Goal: Information Seeking & Learning: Understand process/instructions

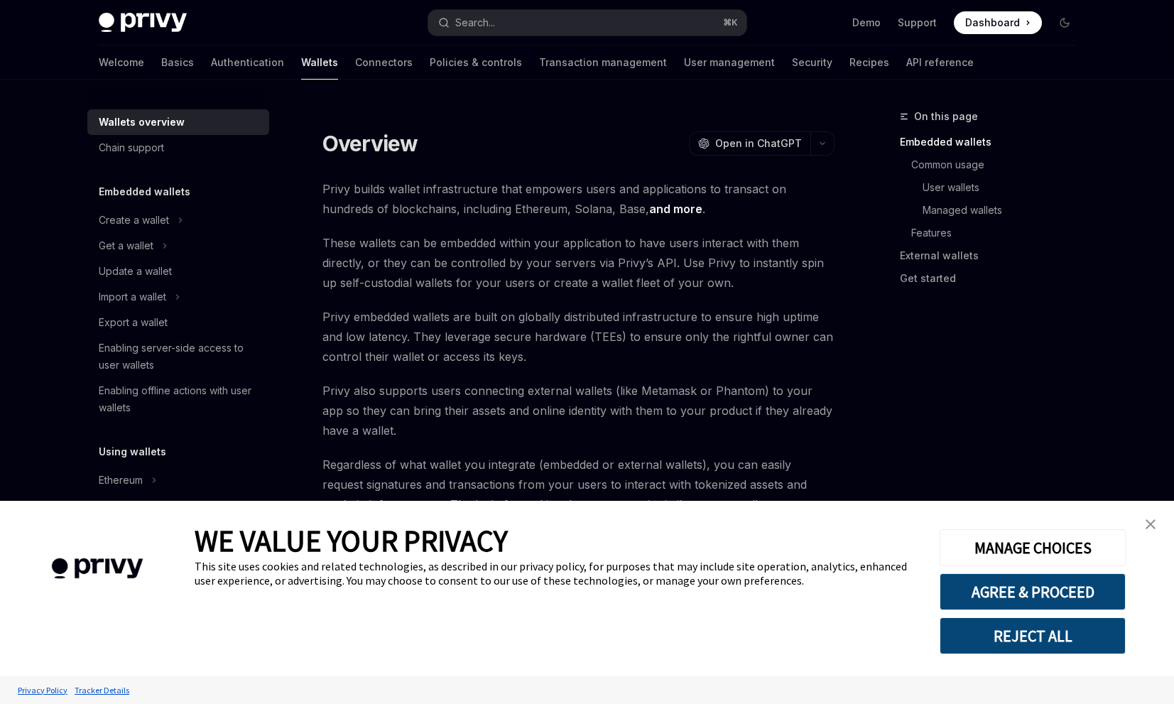
scroll to position [282, 0]
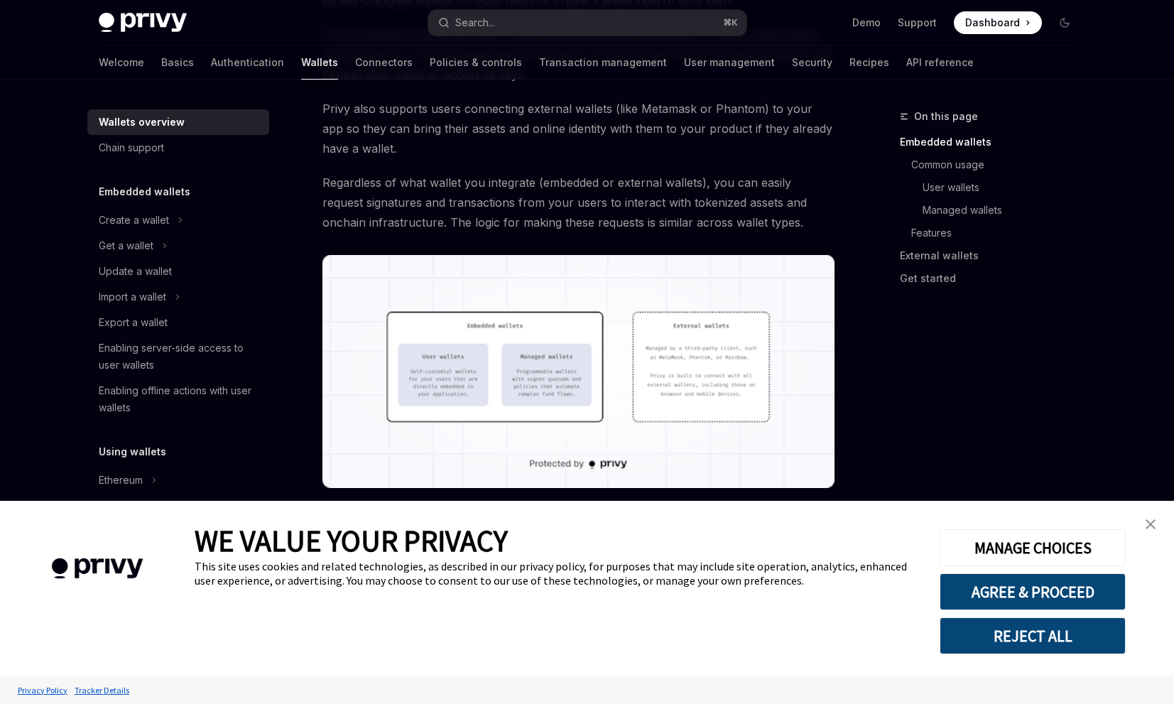
click at [1147, 520] on img "close banner" at bounding box center [1151, 524] width 10 height 10
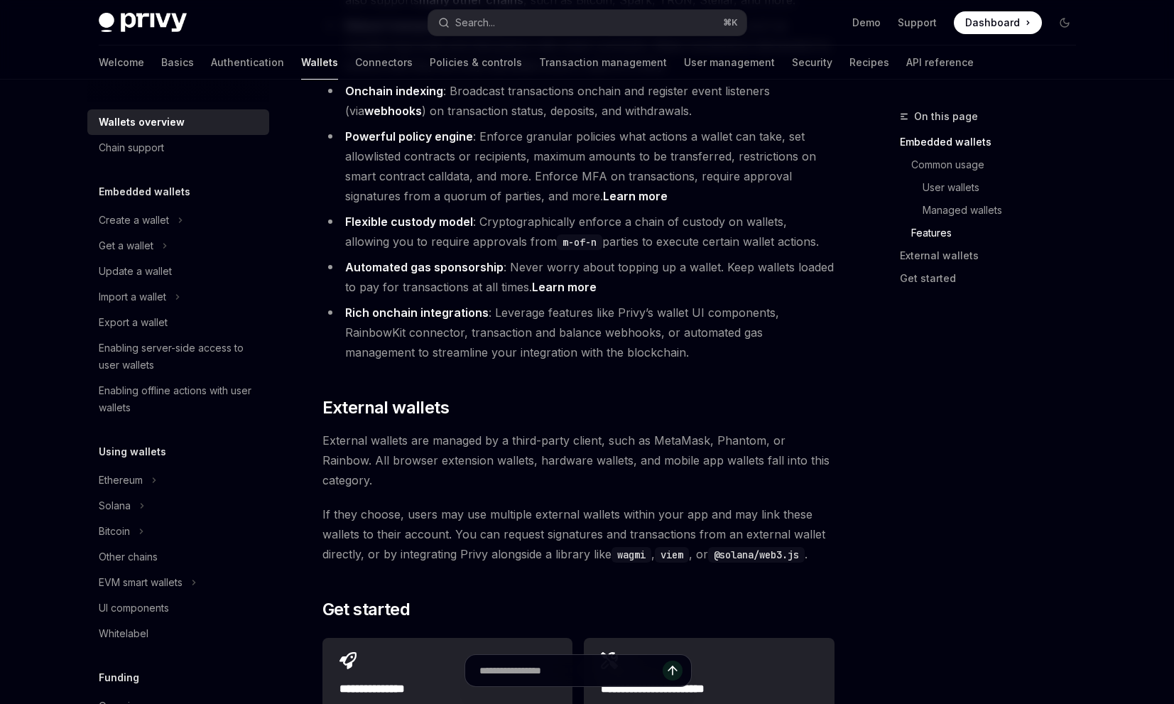
scroll to position [1827, 0]
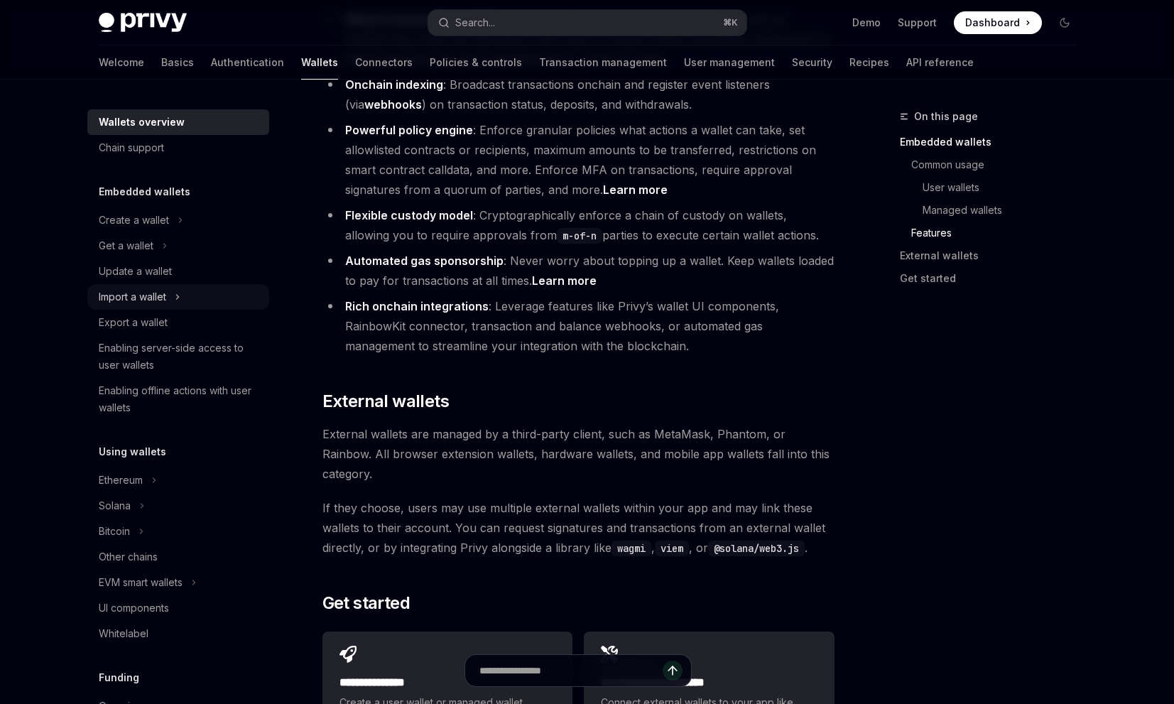
click at [142, 293] on div "Import a wallet" at bounding box center [132, 296] width 67 height 17
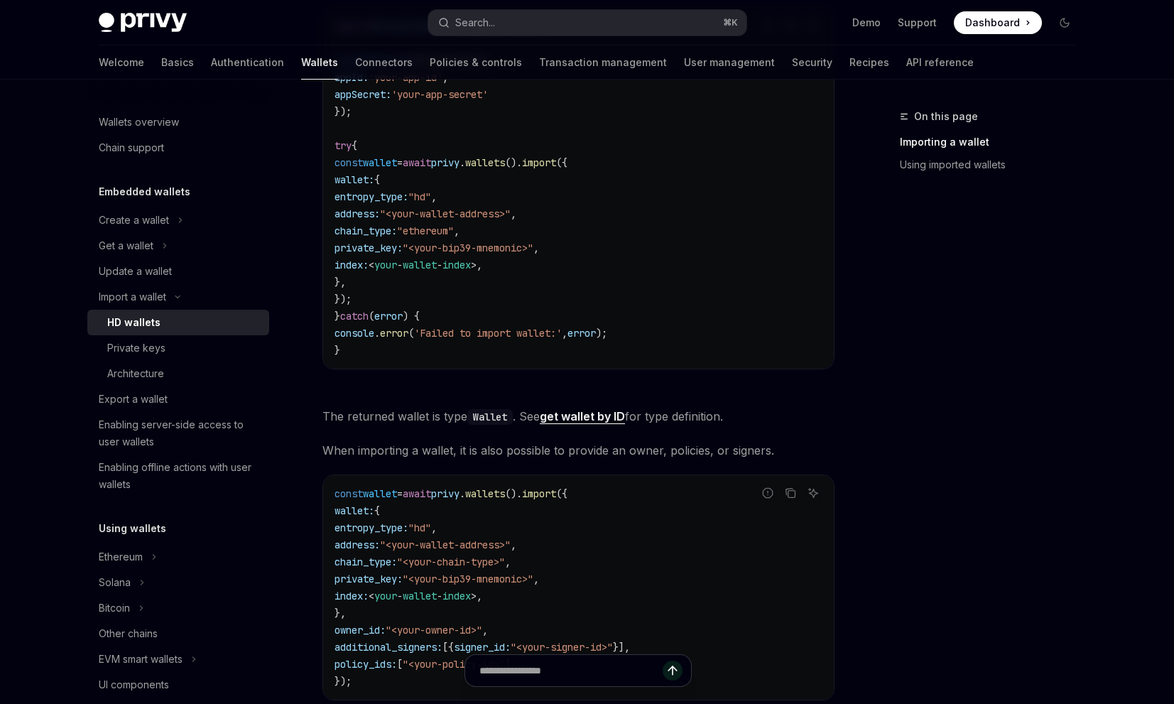
scroll to position [634, 0]
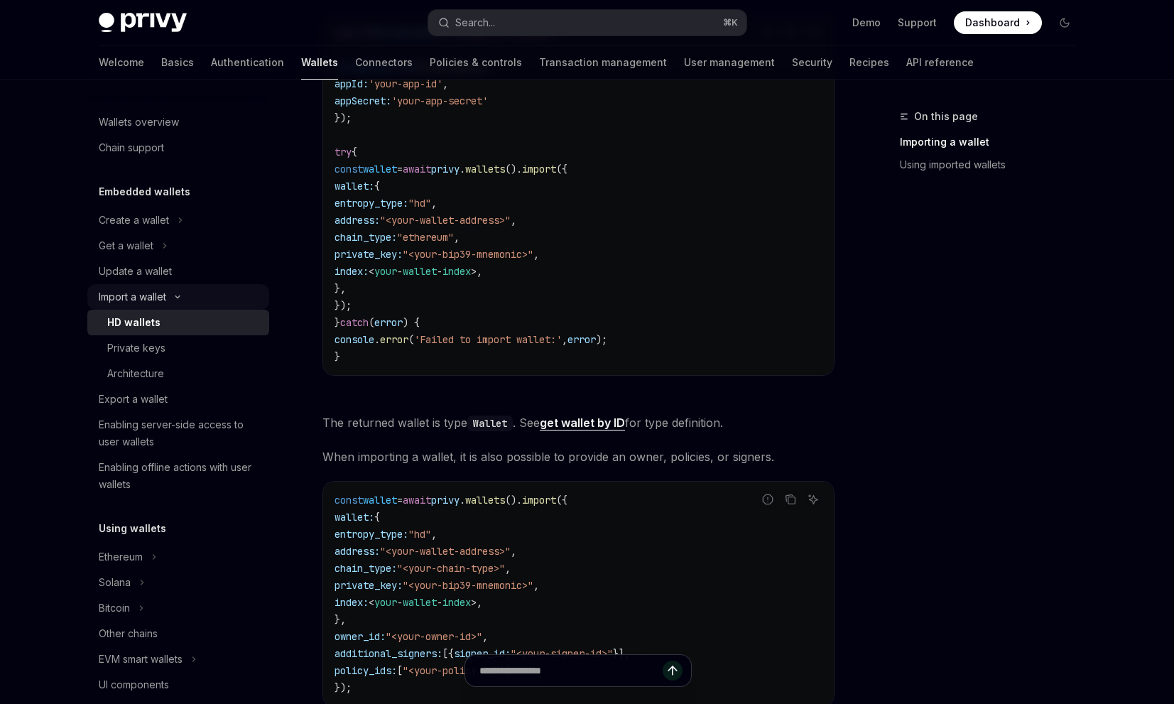
click at [213, 285] on button "Import a wallet" at bounding box center [178, 297] width 182 height 26
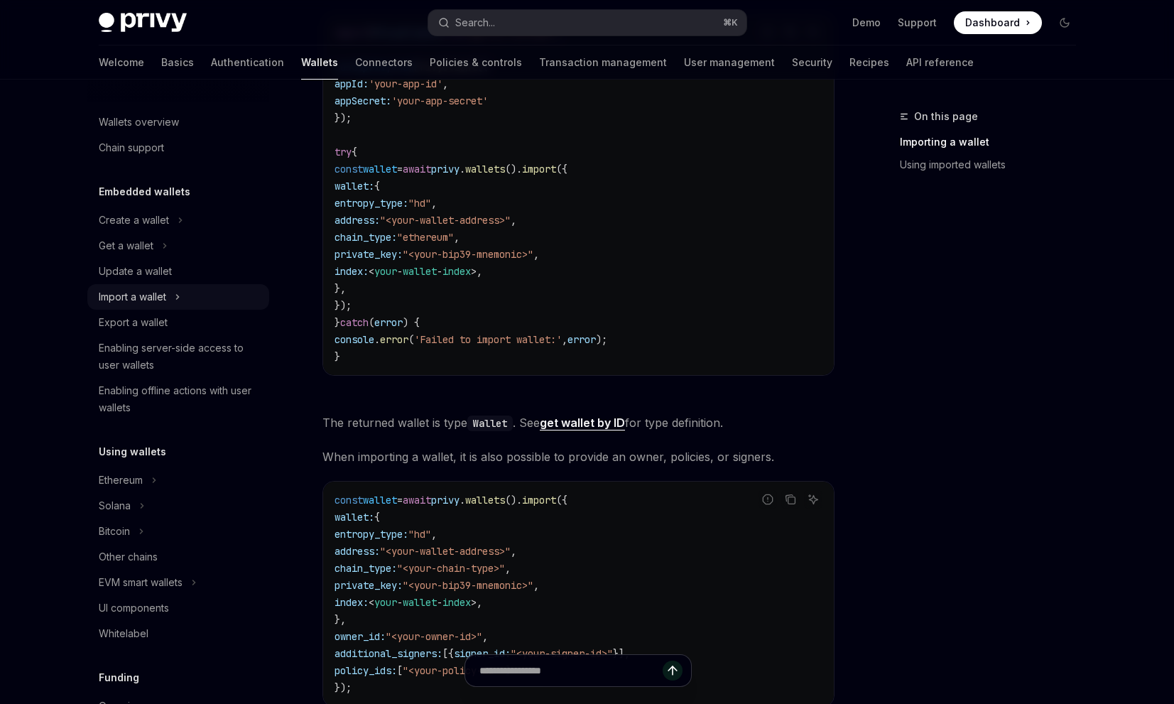
click at [213, 285] on button "Import a wallet" at bounding box center [178, 297] width 182 height 26
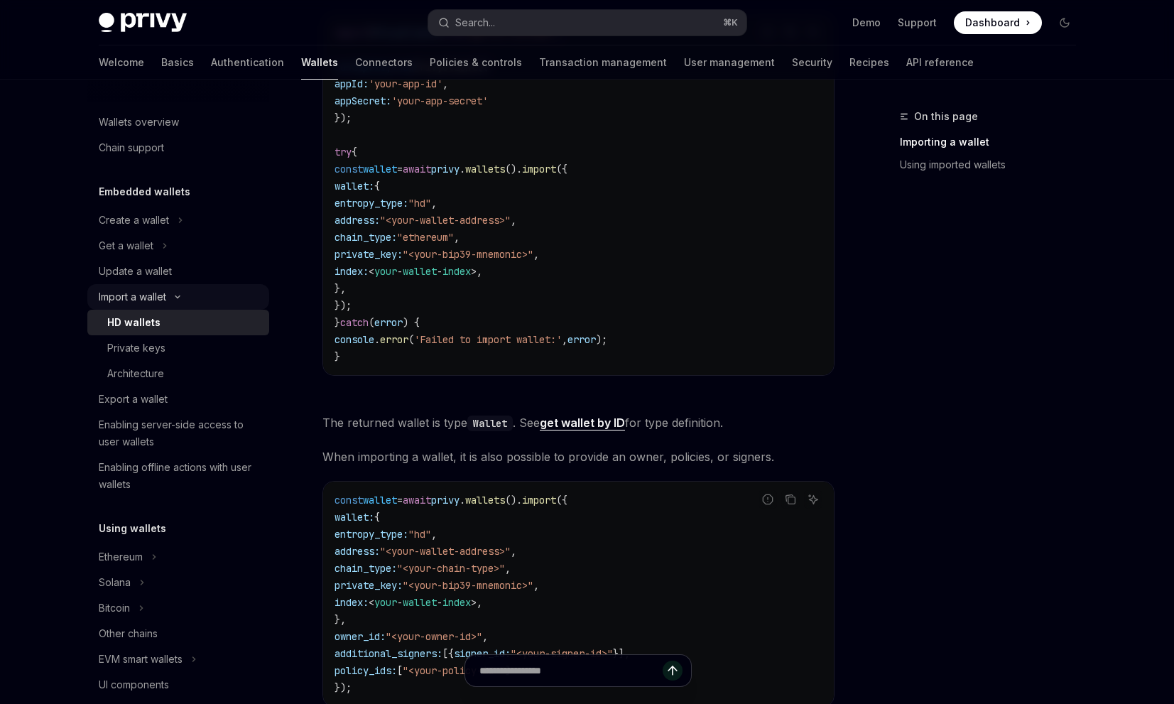
click at [214, 292] on button "Import a wallet" at bounding box center [178, 297] width 182 height 26
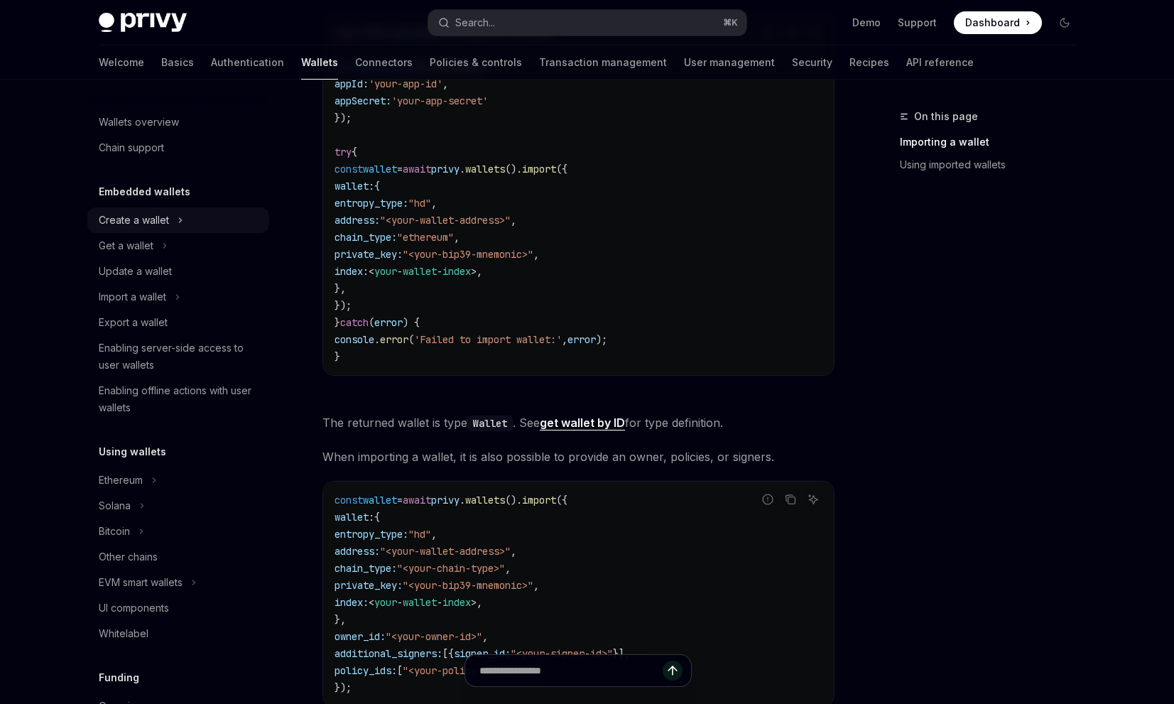
click at [210, 225] on button "Create a wallet" at bounding box center [178, 220] width 182 height 26
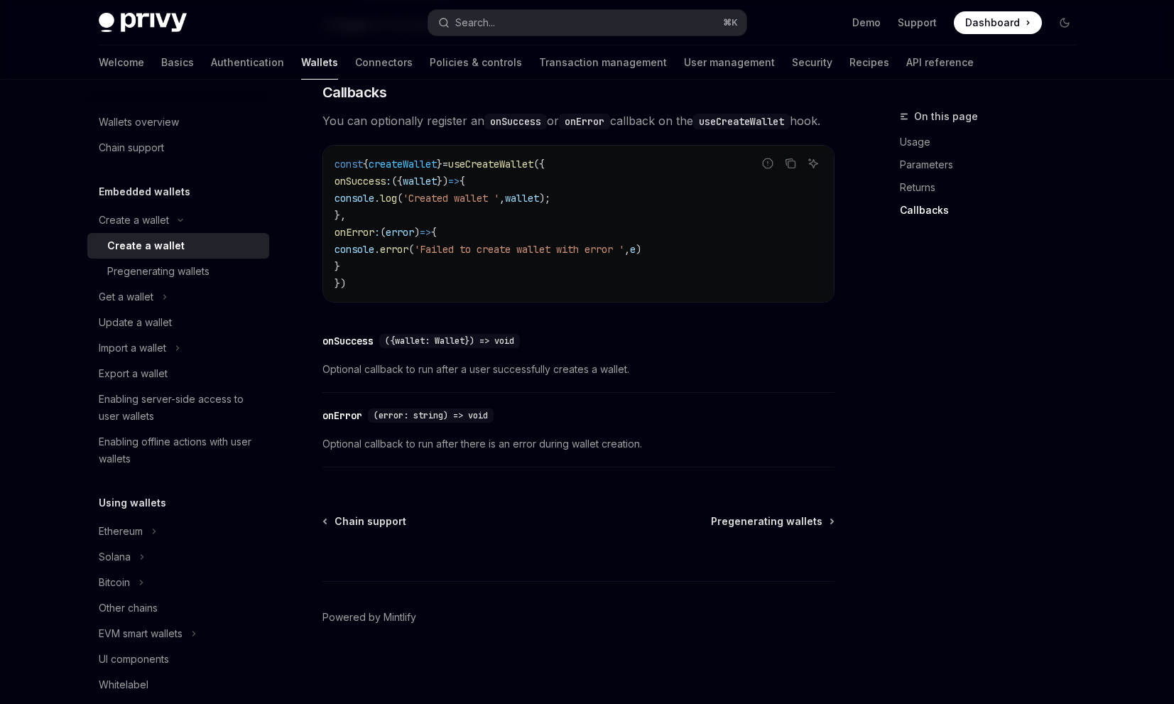
scroll to position [1024, 0]
click at [212, 266] on div "Pregenerating wallets" at bounding box center [183, 271] width 153 height 17
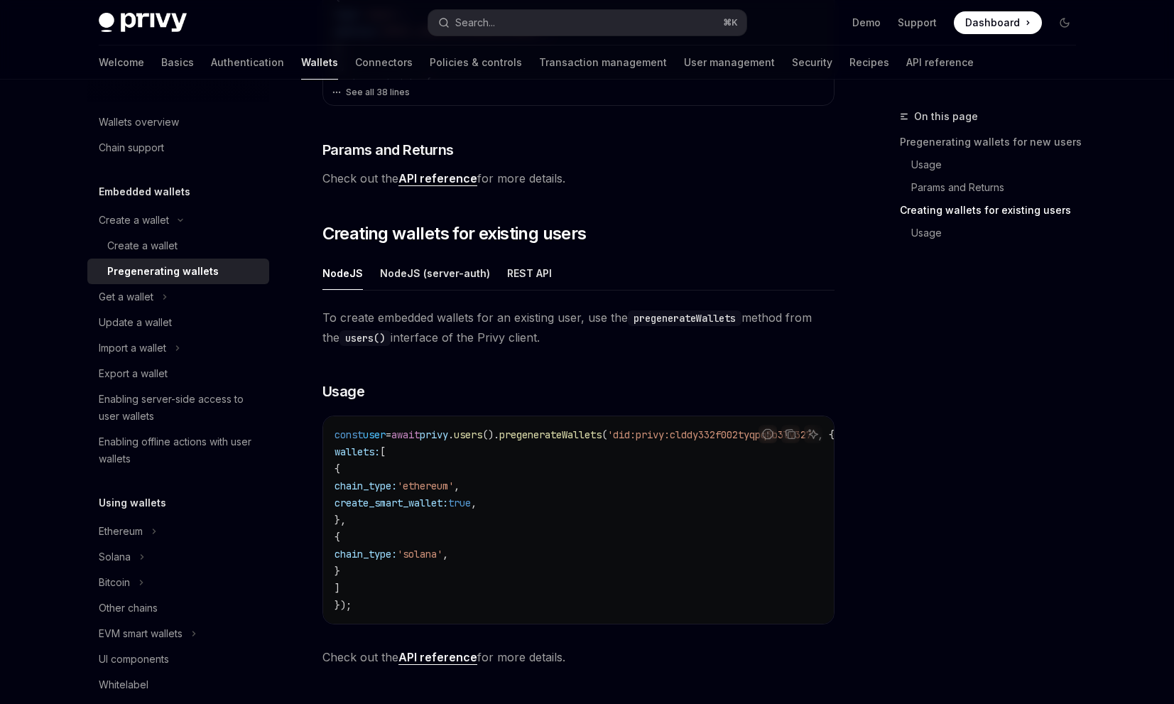
scroll to position [794, 0]
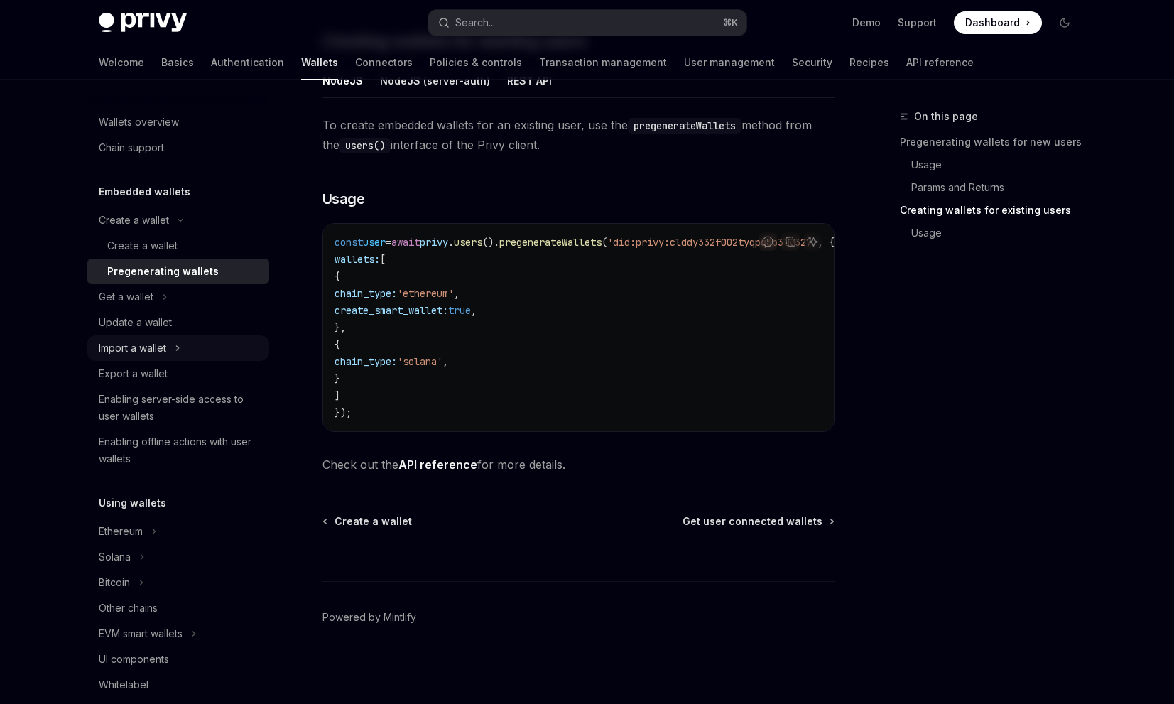
click at [202, 340] on button "Import a wallet" at bounding box center [178, 348] width 182 height 26
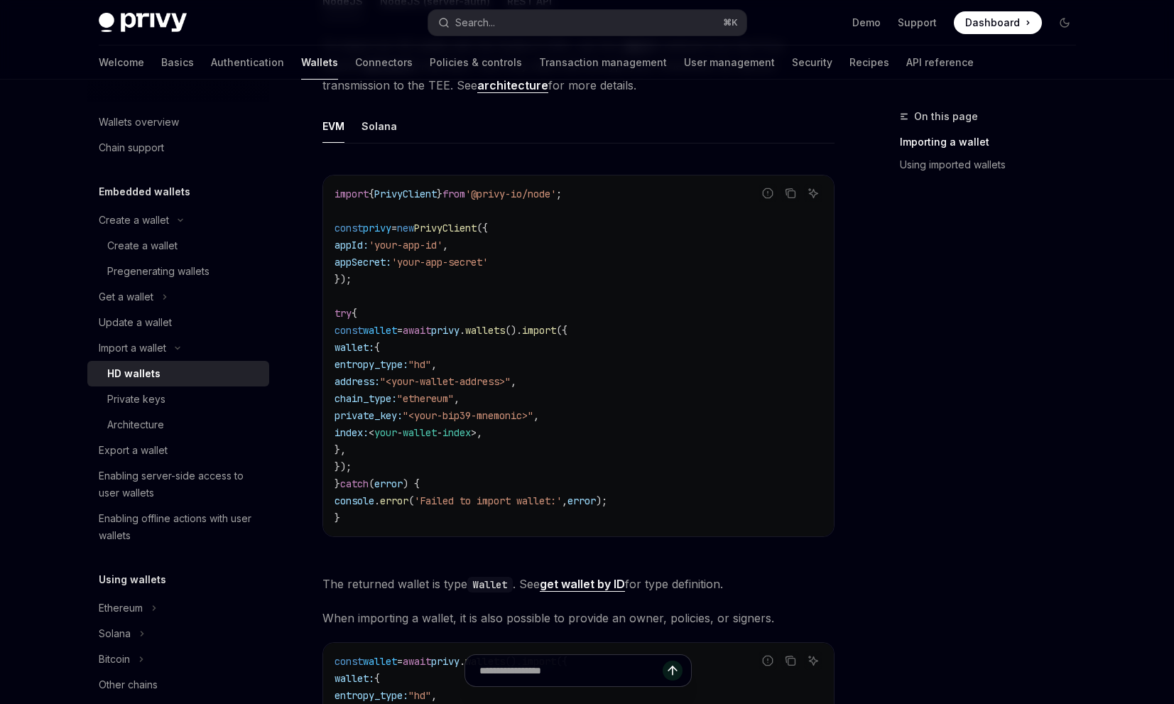
scroll to position [475, 0]
click at [199, 275] on div "Pregenerating wallets" at bounding box center [158, 271] width 102 height 17
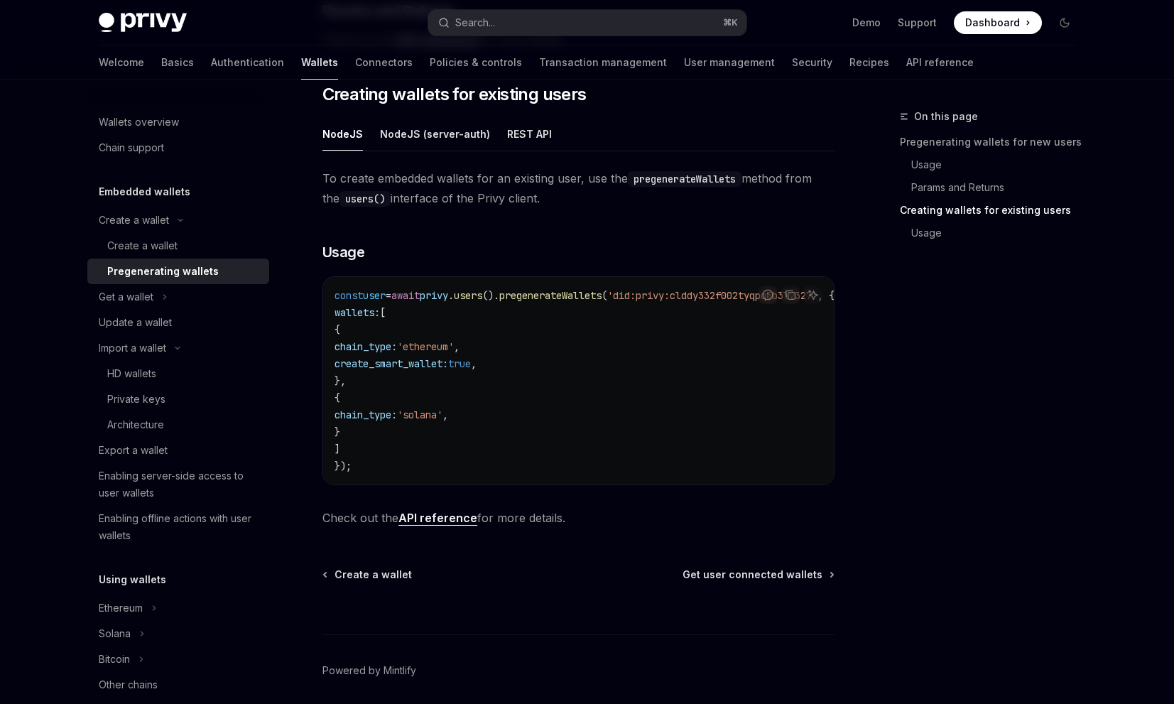
scroll to position [794, 0]
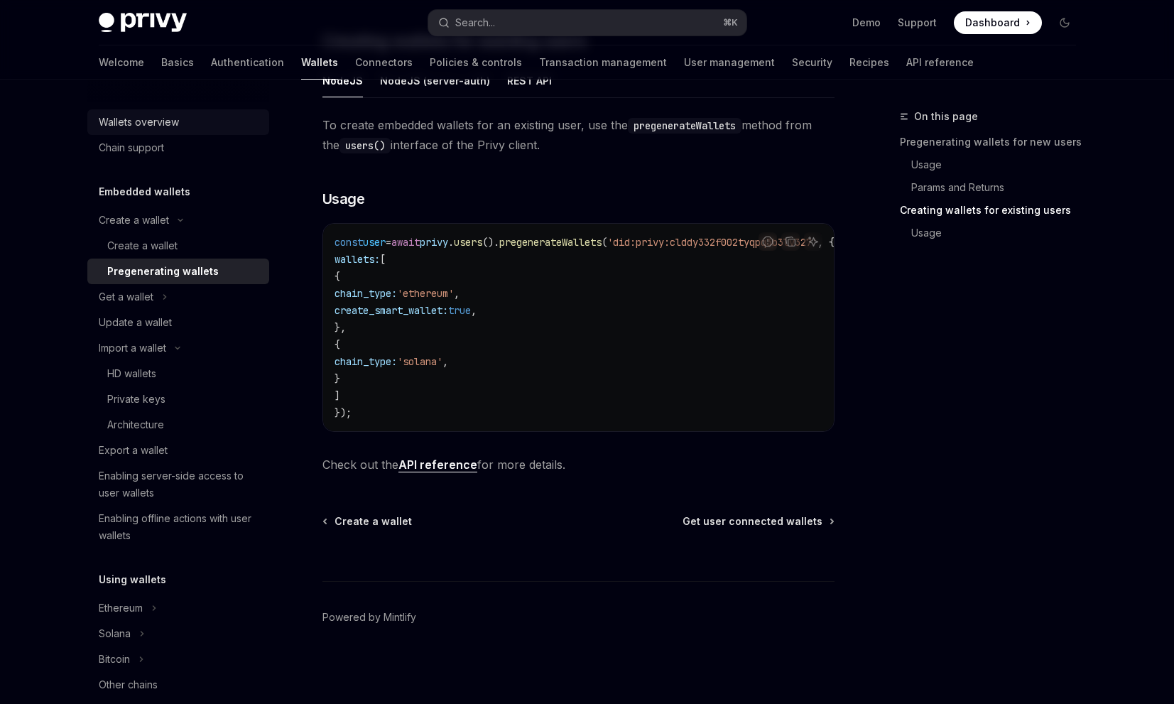
click at [191, 120] on div "Wallets overview" at bounding box center [180, 122] width 162 height 17
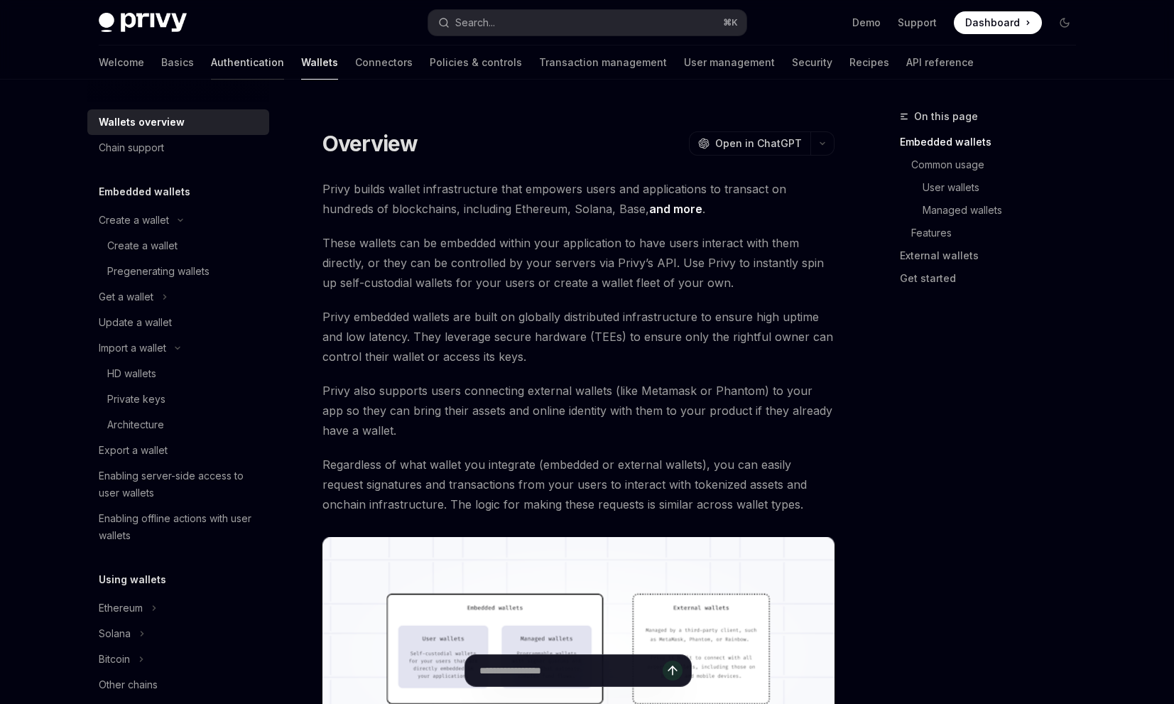
click at [211, 54] on link "Authentication" at bounding box center [247, 62] width 73 height 34
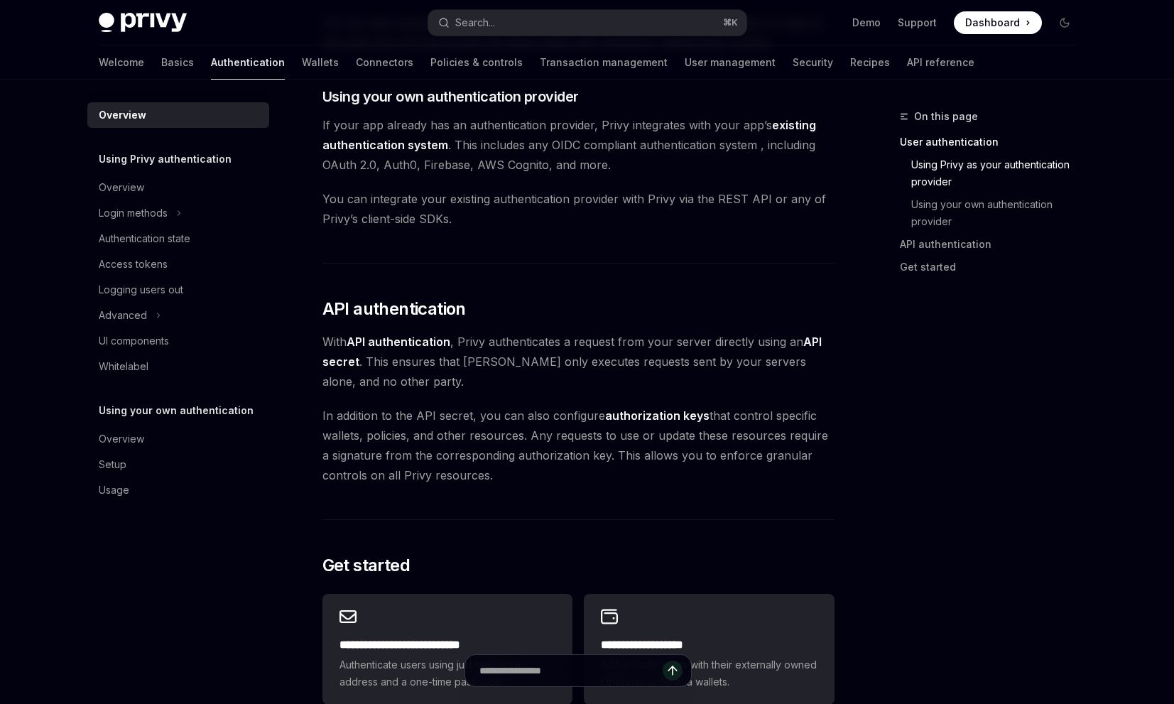
scroll to position [485, 0]
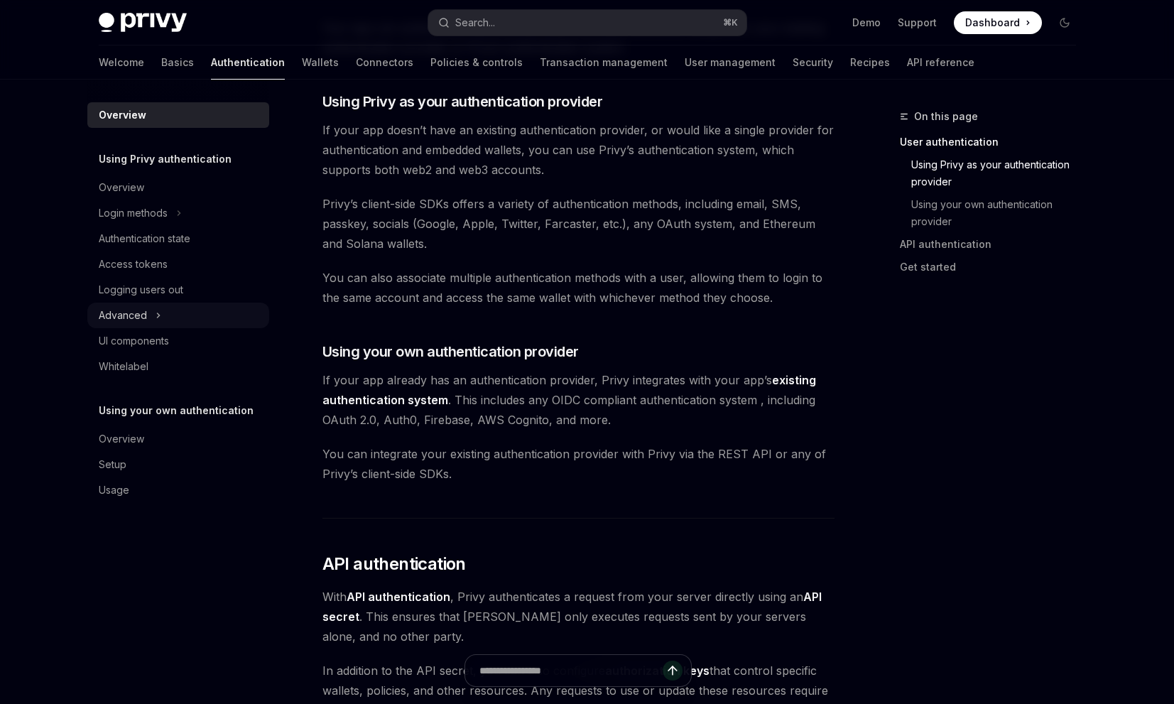
click at [181, 320] on button "Advanced" at bounding box center [178, 316] width 182 height 26
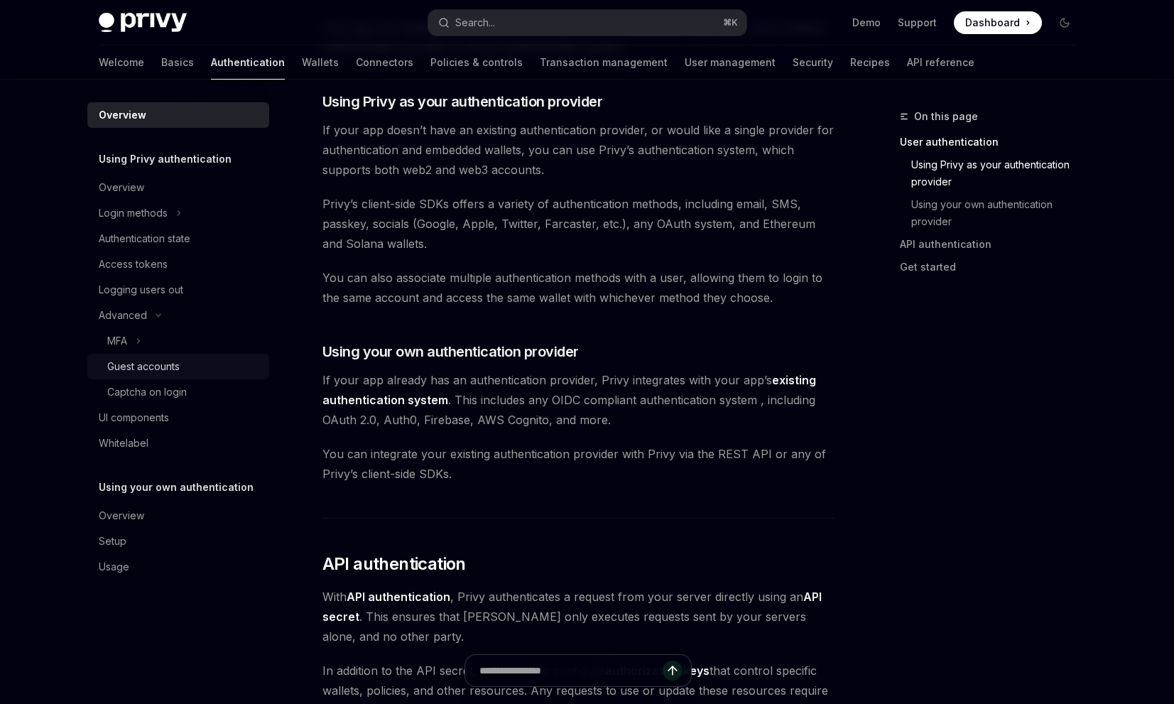
click at [211, 366] on div "Guest accounts" at bounding box center [183, 366] width 153 height 17
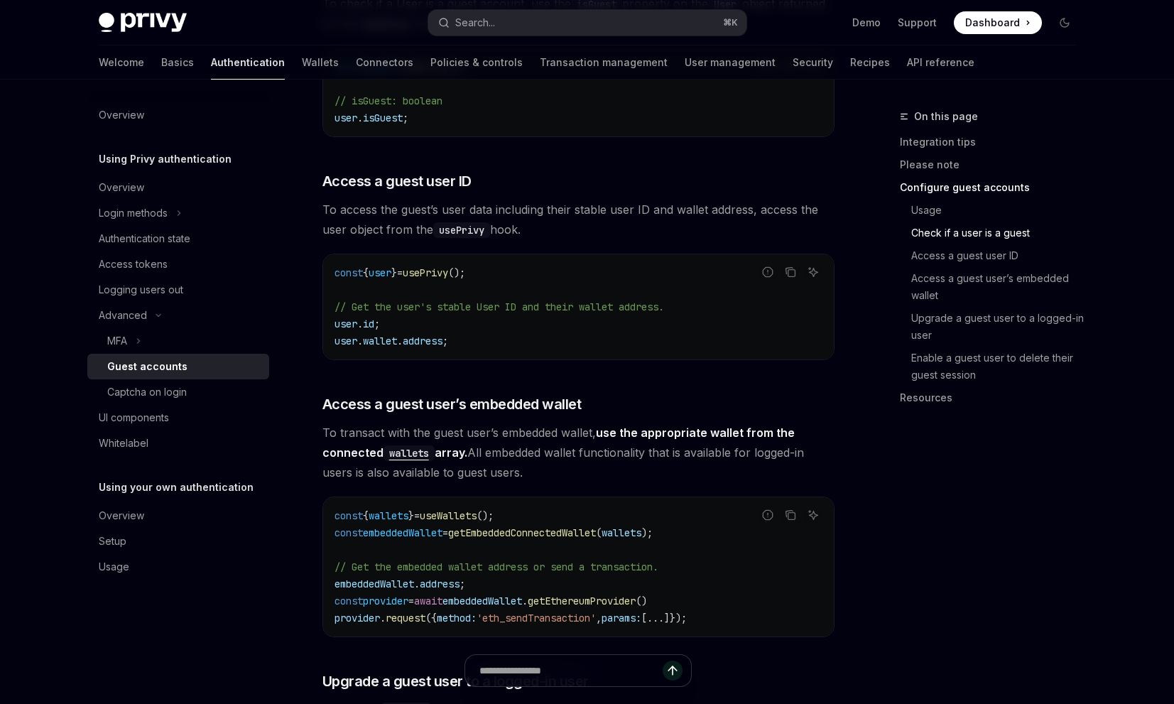
scroll to position [1634, 0]
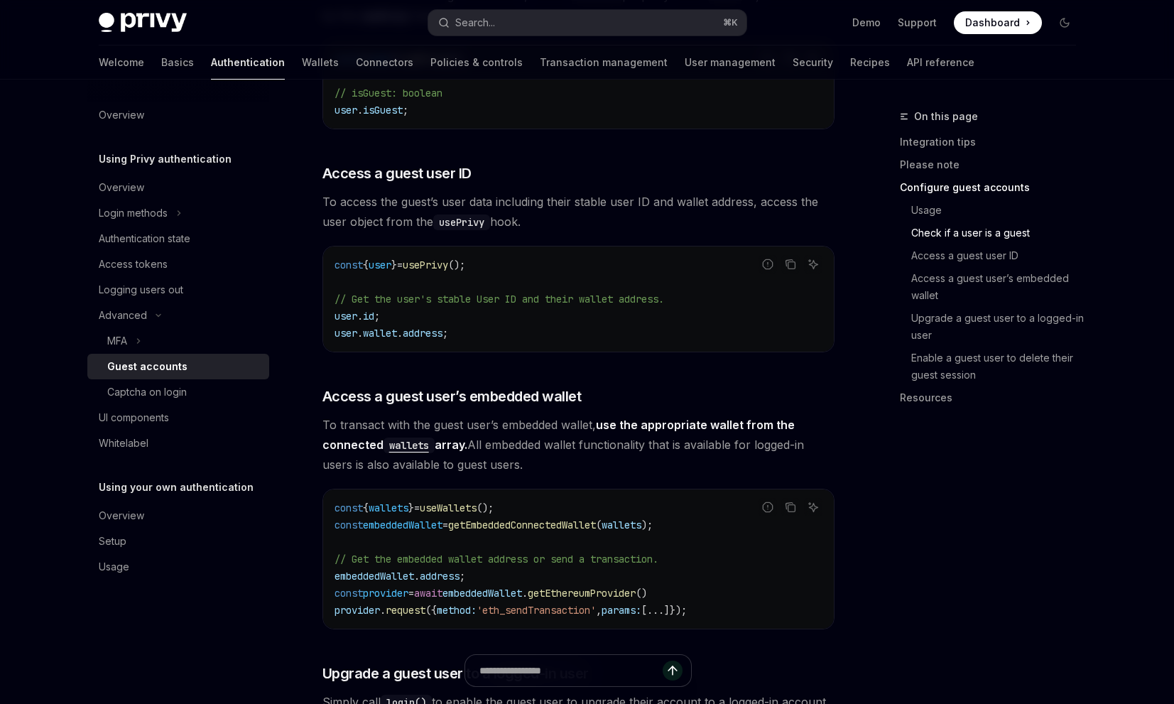
click at [468, 502] on span "useWallets" at bounding box center [448, 508] width 57 height 13
click at [475, 502] on span "useWallets" at bounding box center [448, 508] width 57 height 13
click at [473, 502] on span "useWallets" at bounding box center [448, 508] width 57 height 13
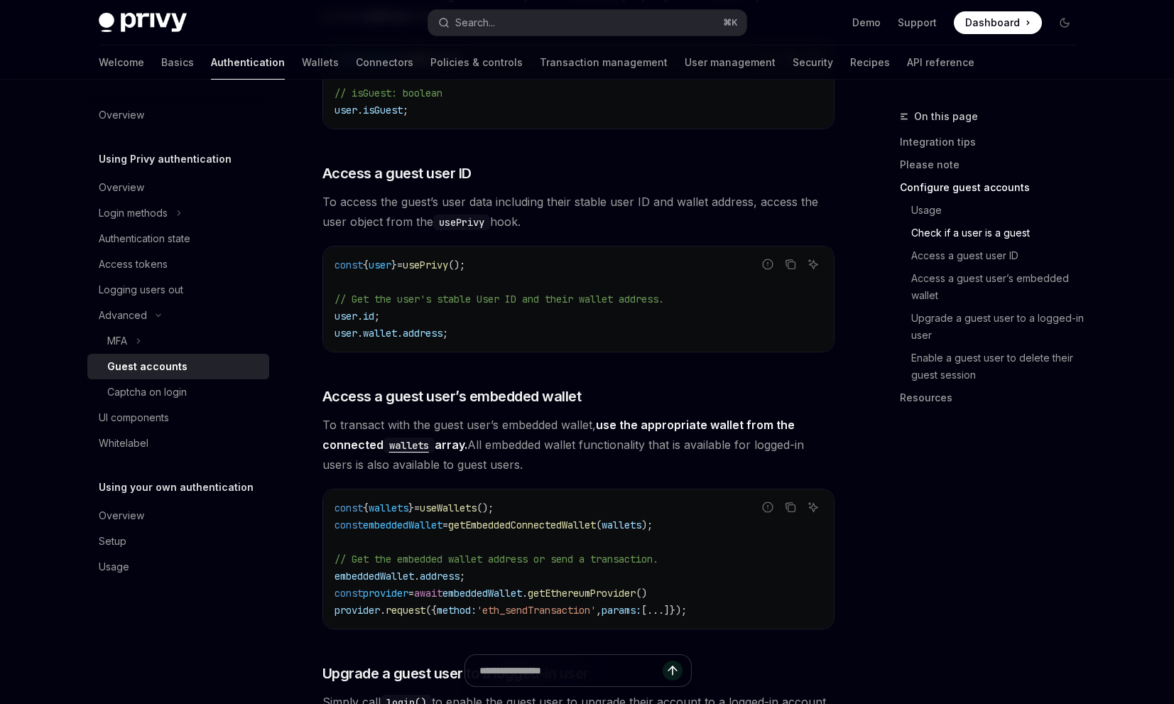
click at [473, 502] on span "useWallets" at bounding box center [448, 508] width 57 height 13
drag, startPoint x: 529, startPoint y: 472, endPoint x: 342, endPoint y: 470, distance: 186.9
click at [342, 499] on code "const { wallets } = useWallets (); const embeddedWallet = getEmbeddedConnectedW…" at bounding box center [579, 558] width 488 height 119
click at [457, 502] on span "useWallets" at bounding box center [448, 508] width 57 height 13
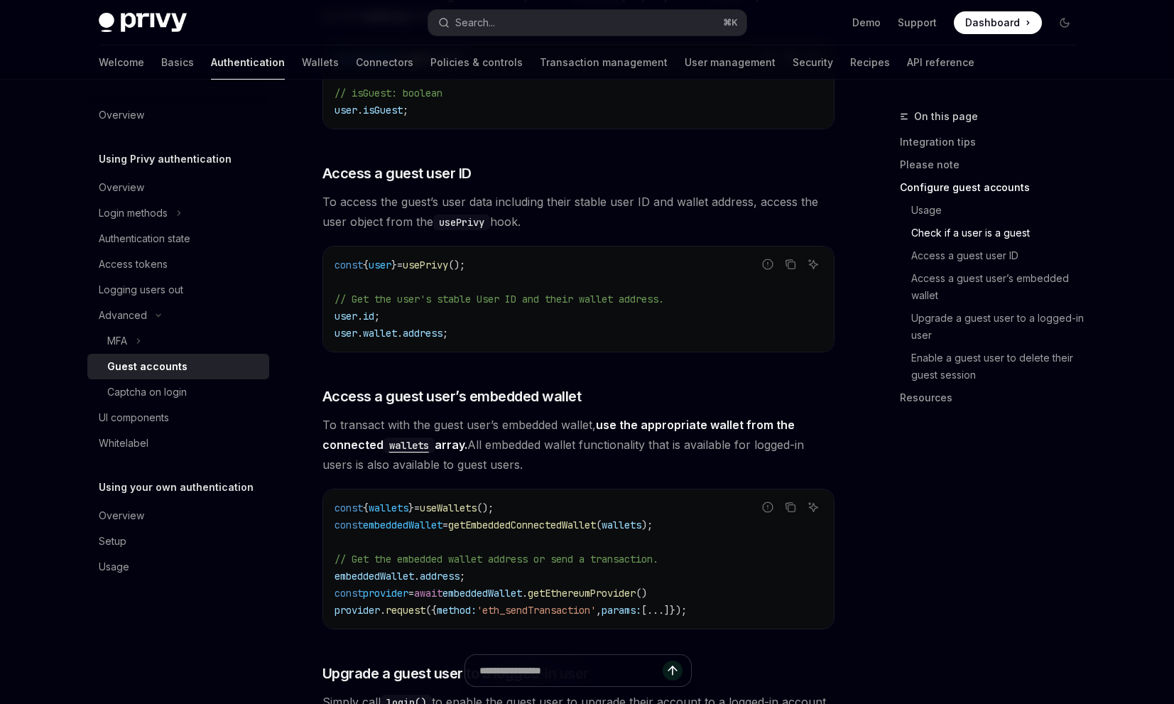
copy span "useWallets"
click at [612, 309] on div "const { user } = usePrivy (); // Get the user's stable User ID and their wallet…" at bounding box center [578, 299] width 511 height 105
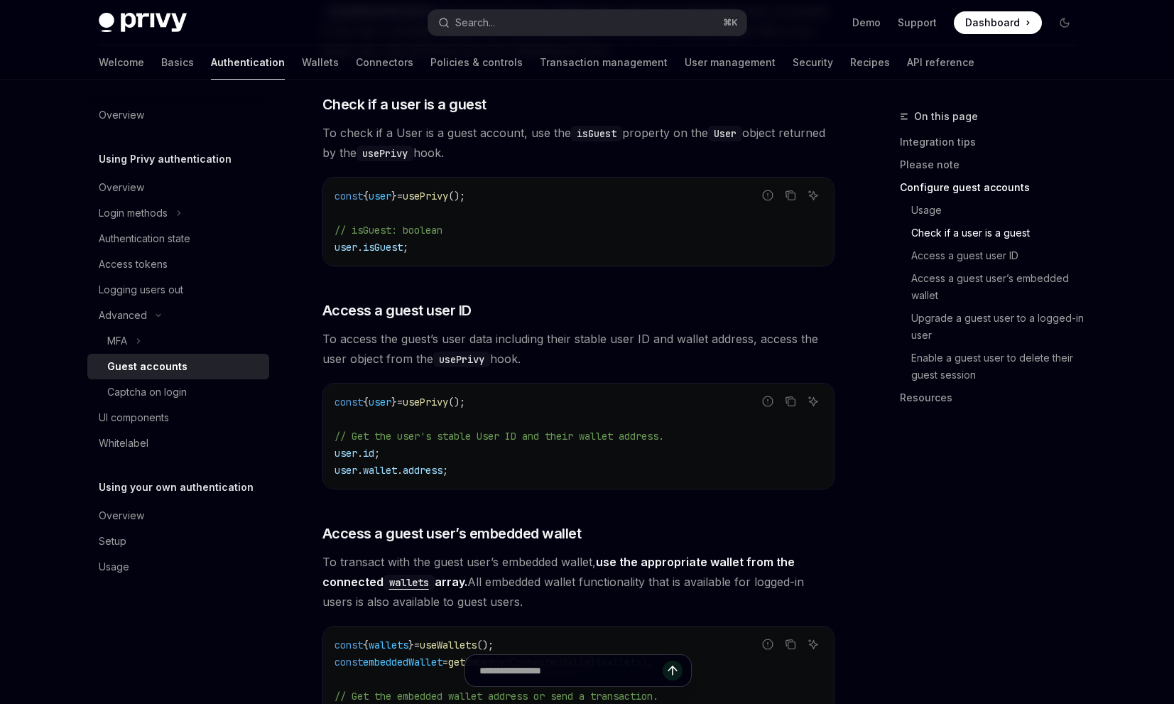
scroll to position [1498, 0]
click at [926, 291] on link "Access a guest user’s embedded wallet" at bounding box center [994, 287] width 188 height 40
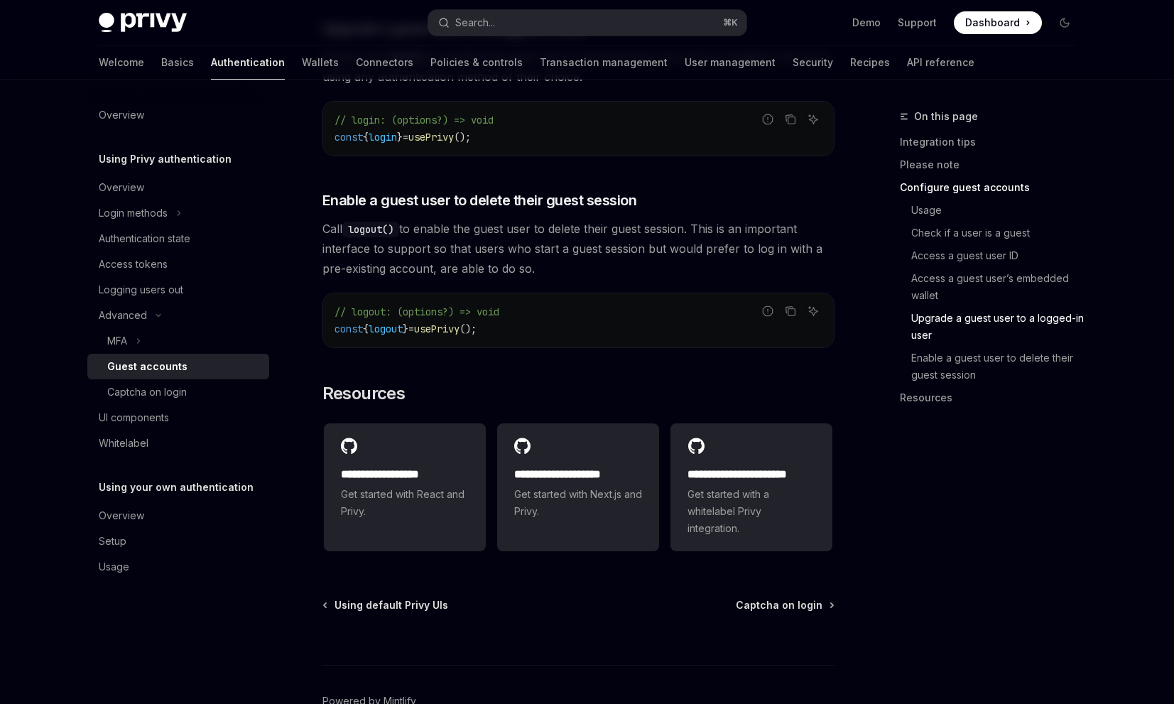
scroll to position [2315, 0]
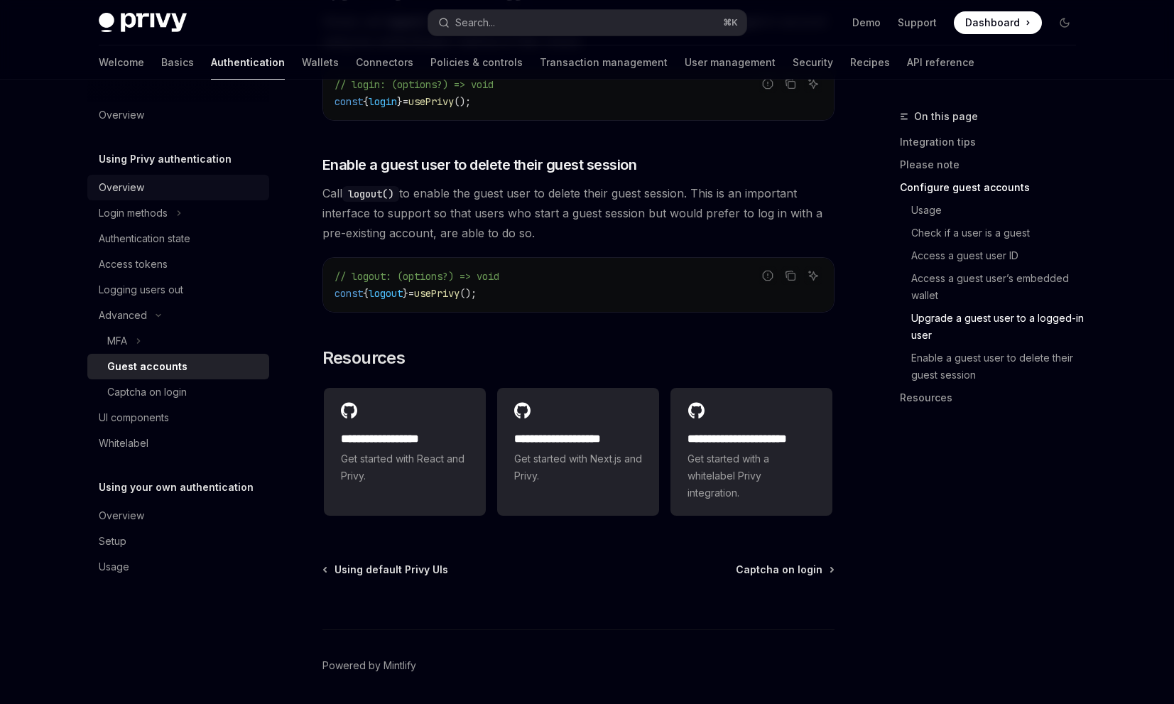
click at [175, 178] on link "Overview" at bounding box center [178, 188] width 182 height 26
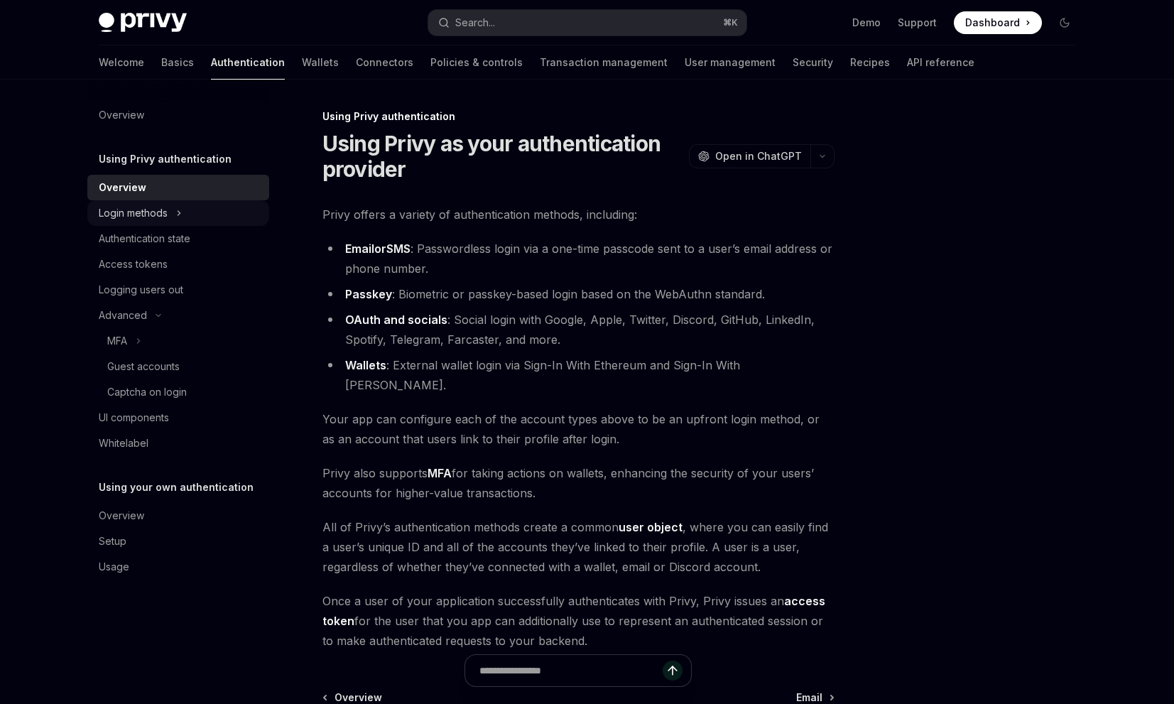
click at [180, 200] on button "Login methods" at bounding box center [178, 213] width 182 height 26
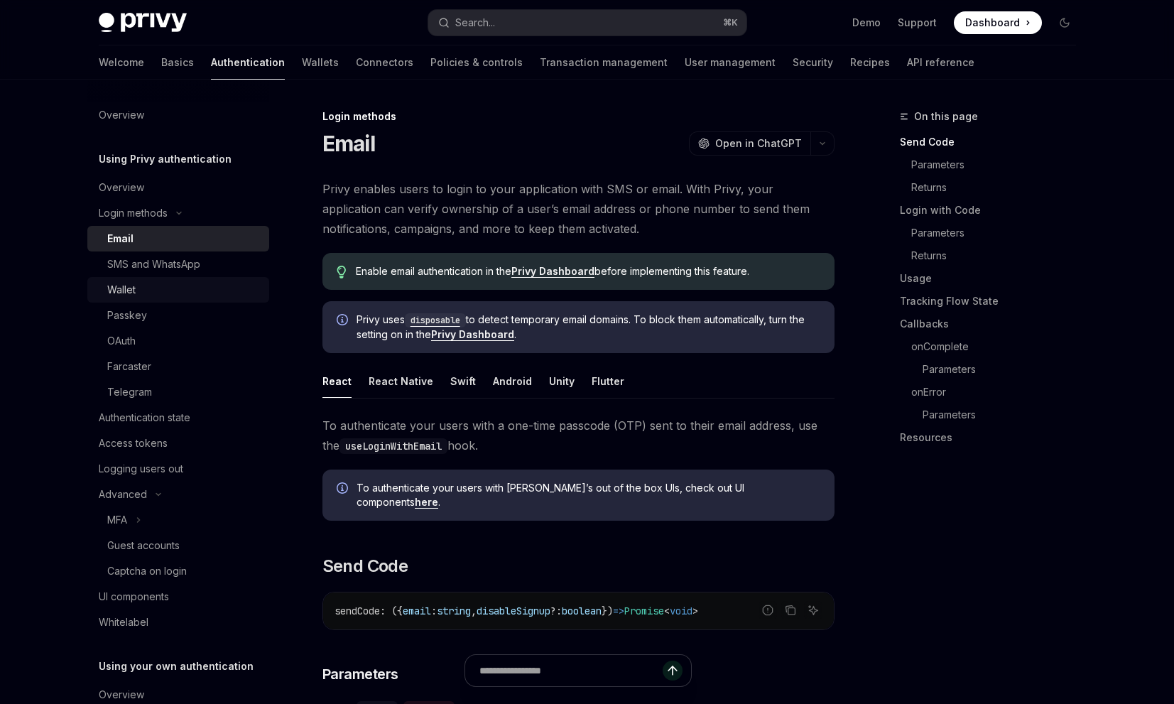
click at [158, 285] on div "Wallet" at bounding box center [183, 289] width 153 height 17
type textarea "*"
